Goal: Transaction & Acquisition: Purchase product/service

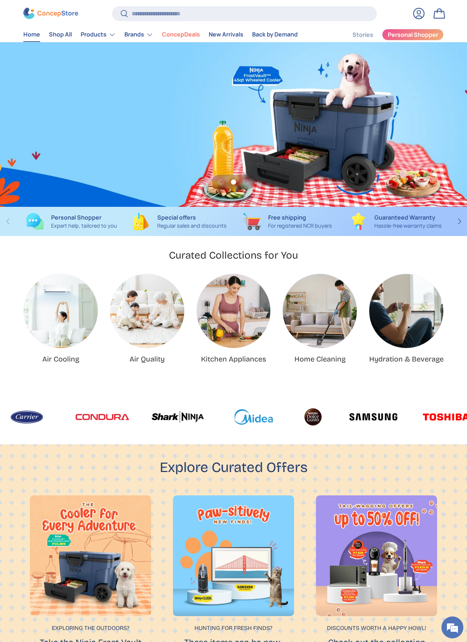
scroll to position [0, 467]
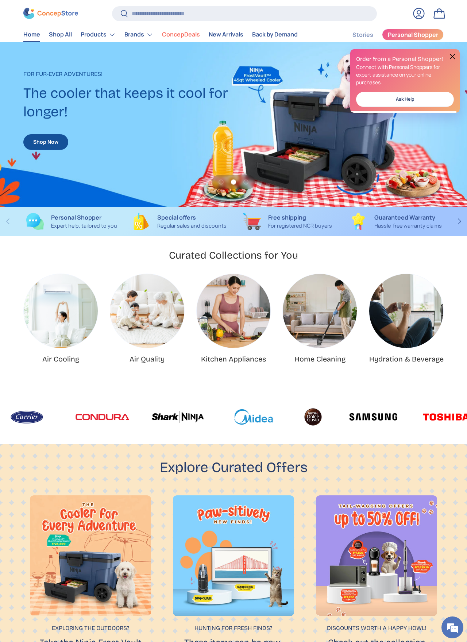
click at [331, 301] on img "Home Cleaning" at bounding box center [320, 311] width 74 height 74
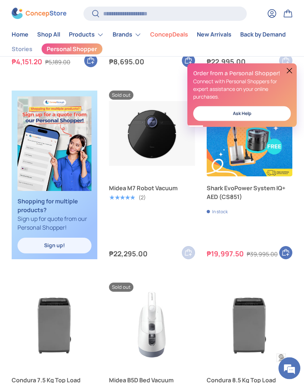
scroll to position [349, 0]
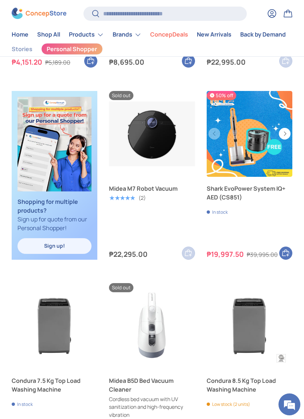
click at [258, 143] on img "Shark EvoPower System IQ+ AED (CS851)" at bounding box center [250, 134] width 86 height 86
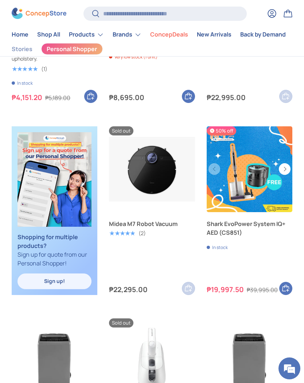
scroll to position [301, 0]
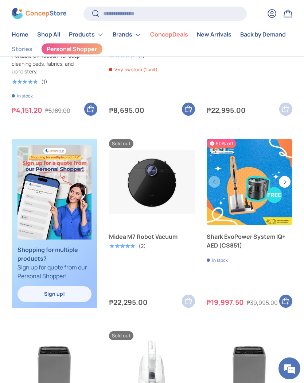
click at [250, 211] on img "Shark EvoPower System IQ+ AED (CS851)" at bounding box center [250, 182] width 86 height 86
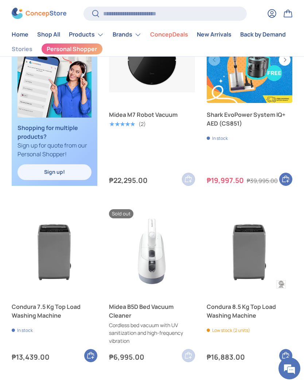
scroll to position [417, 0]
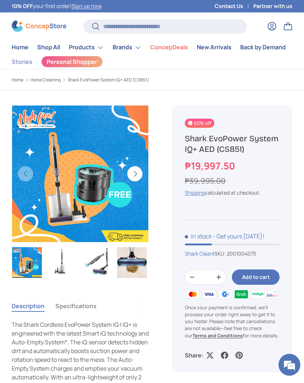
click at [65, 256] on img "Gallery Viewer" at bounding box center [62, 262] width 30 height 31
click at [29, 270] on img "Gallery Viewer" at bounding box center [27, 262] width 30 height 31
